Goal: Navigation & Orientation: Find specific page/section

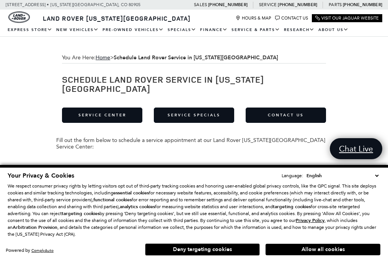
click at [103, 107] on link "Service Center" at bounding box center [102, 114] width 80 height 15
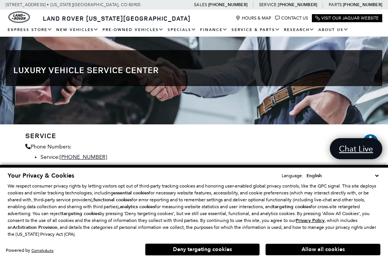
click at [254, 17] on link "Hours & Map" at bounding box center [254, 18] width 36 height 5
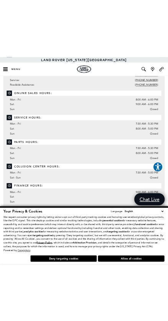
scroll to position [138, 0]
